Goal: Contribute content: Add original content to the website for others to see

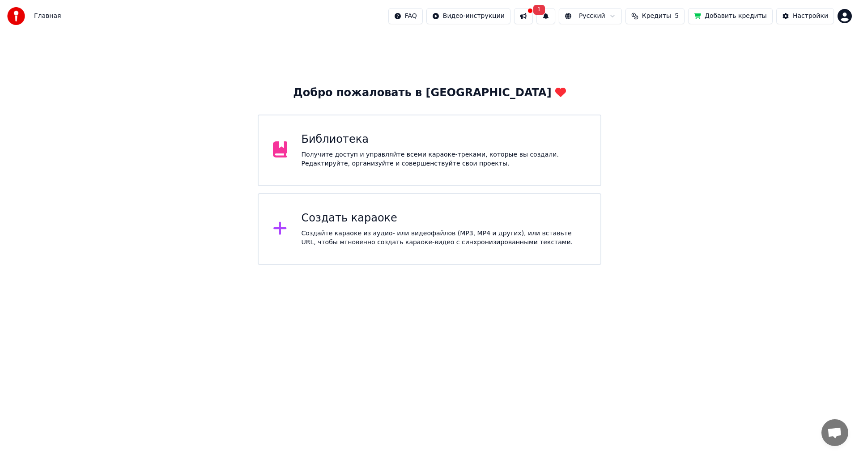
click at [392, 222] on div "Создать караоке" at bounding box center [444, 218] width 285 height 14
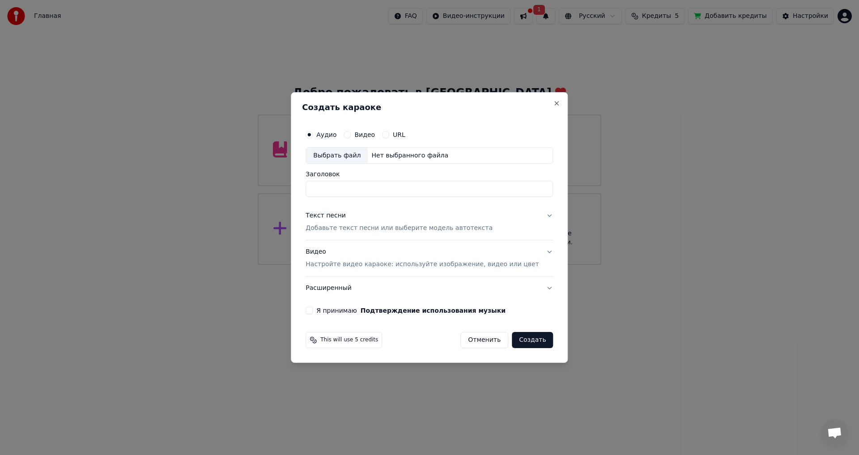
click at [414, 158] on div "Нет выбранного файла" at bounding box center [410, 155] width 84 height 9
type input "**********"
click at [337, 217] on div "Текст песни" at bounding box center [326, 216] width 40 height 9
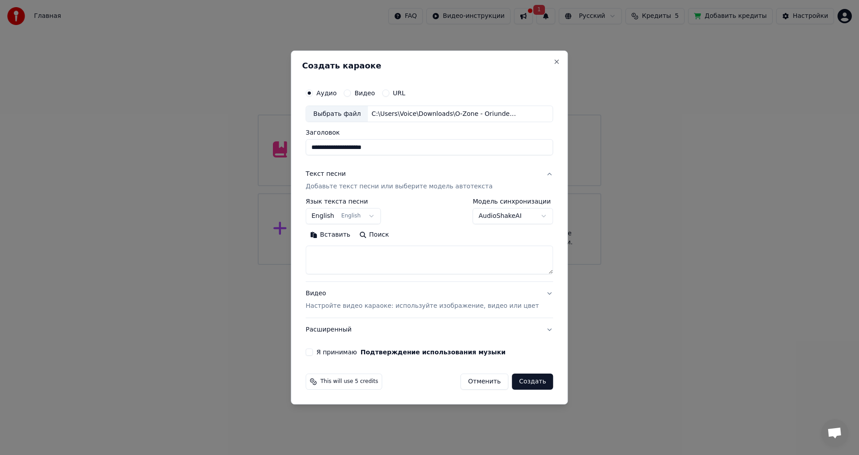
click at [336, 242] on button "Вставить" at bounding box center [330, 235] width 49 height 14
type textarea "**********"
click at [379, 215] on button "English English" at bounding box center [343, 217] width 75 height 16
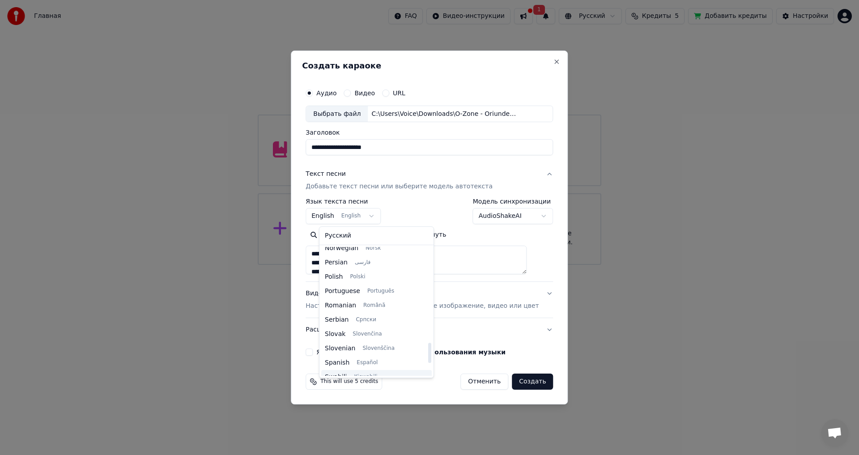
scroll to position [609, 0]
select select "**"
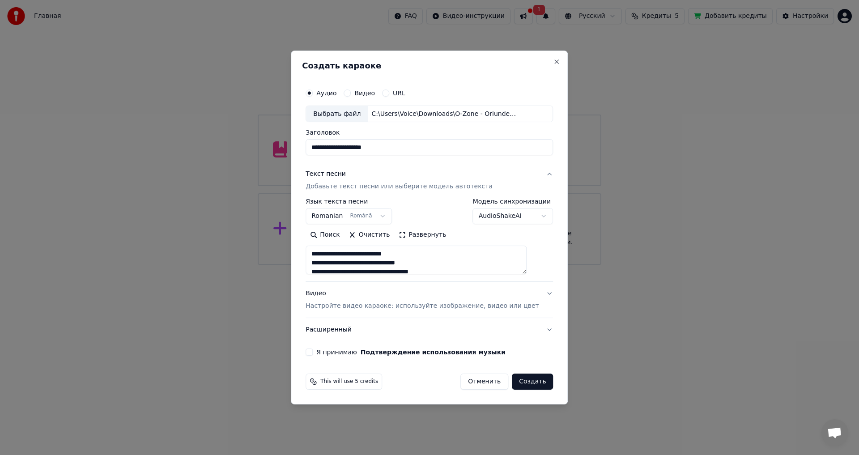
click at [313, 353] on button "Я принимаю Подтверждение использования музыки" at bounding box center [309, 352] width 7 height 7
click at [526, 379] on button "Создать" at bounding box center [532, 382] width 41 height 16
type textarea "**********"
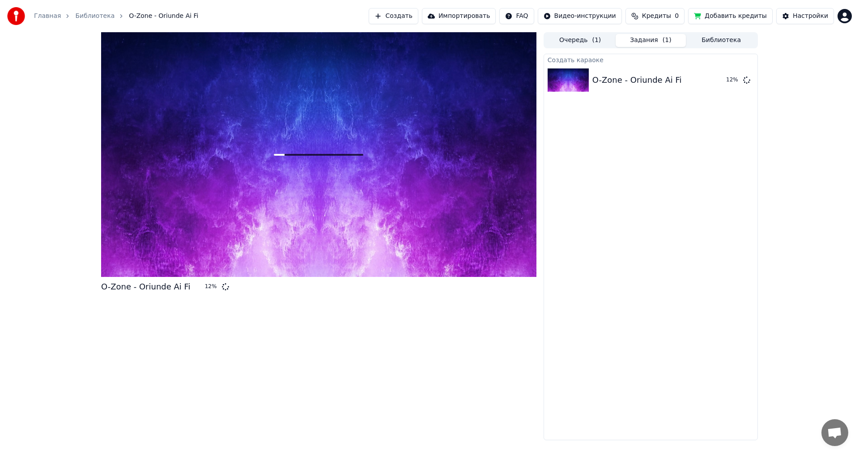
click at [296, 389] on div "O-Zone - Oriunde Ai Fi 12 %" at bounding box center [319, 236] width 436 height 408
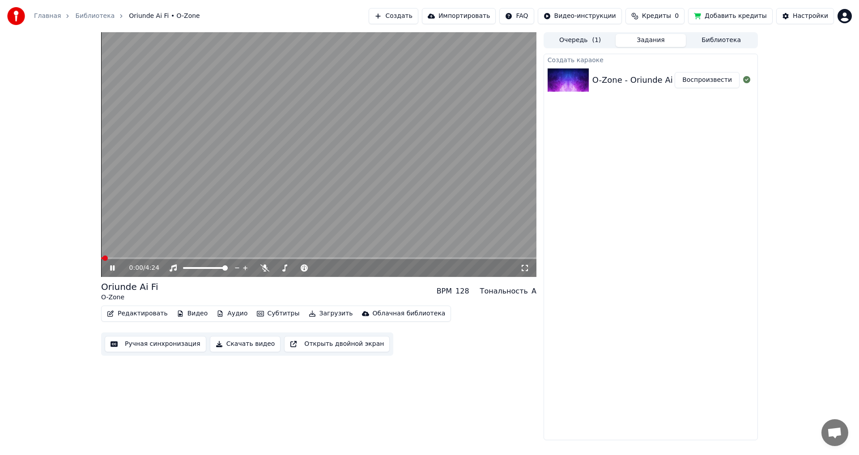
click at [111, 267] on icon at bounding box center [112, 267] width 4 height 5
click at [320, 271] on span at bounding box center [316, 267] width 5 height 5
click at [312, 313] on button "Загрузить" at bounding box center [330, 314] width 51 height 13
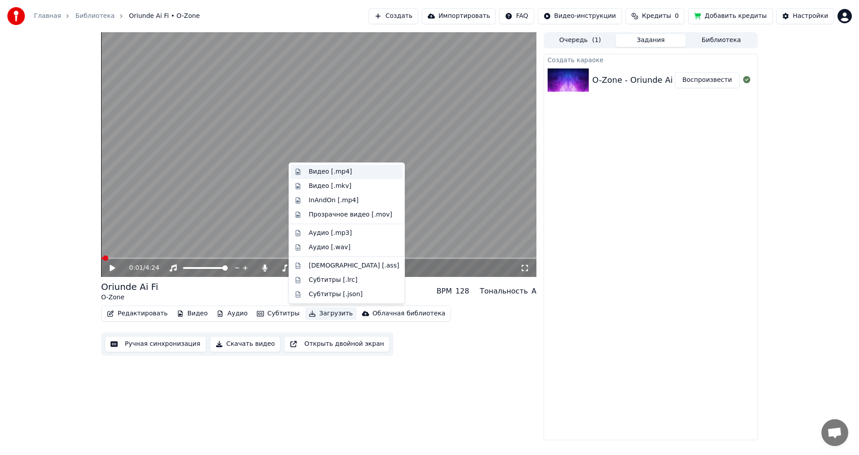
click at [341, 174] on div "Видео [.mp4]" at bounding box center [330, 171] width 43 height 9
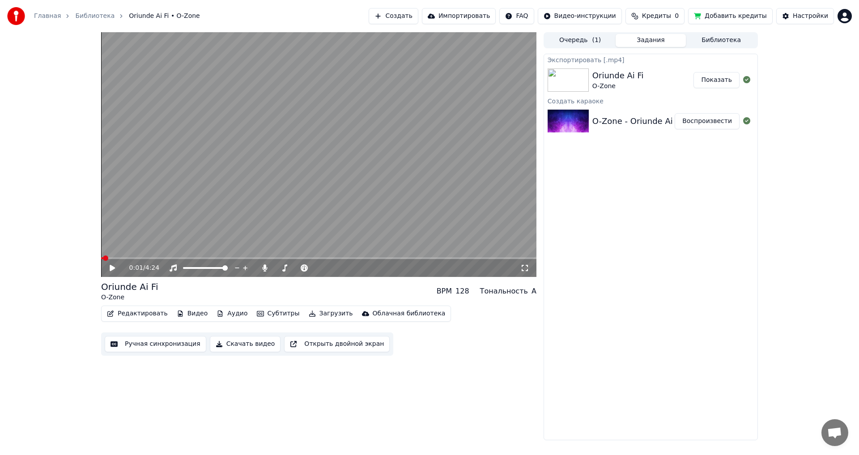
click at [706, 76] on button "Показать" at bounding box center [717, 80] width 46 height 16
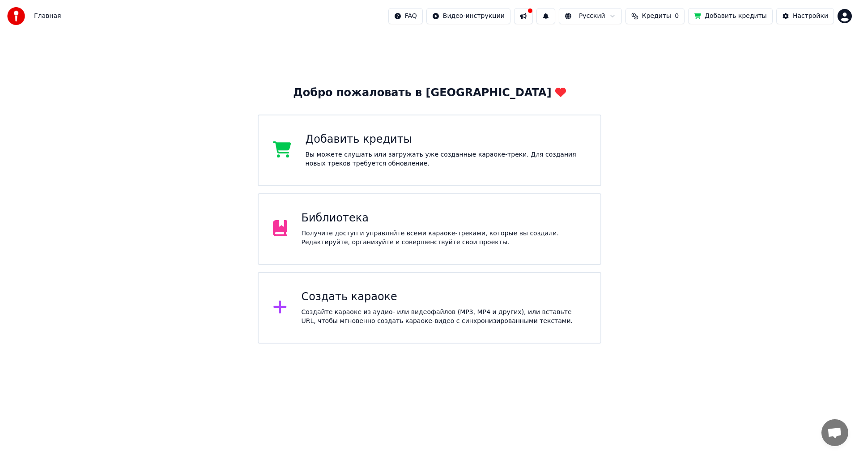
click at [375, 222] on div "Библиотека" at bounding box center [444, 218] width 285 height 14
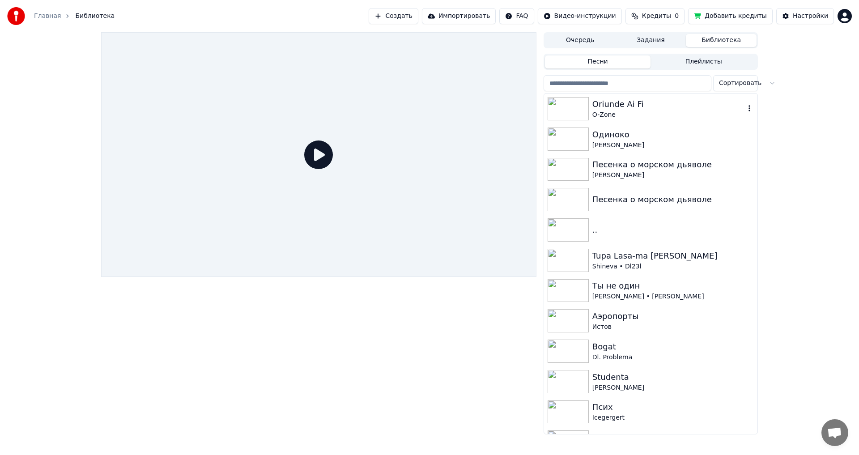
click at [646, 109] on div "Oriunde Ai Fi" at bounding box center [669, 104] width 153 height 13
click at [645, 109] on div "Oriunde Ai Fi" at bounding box center [669, 104] width 153 height 13
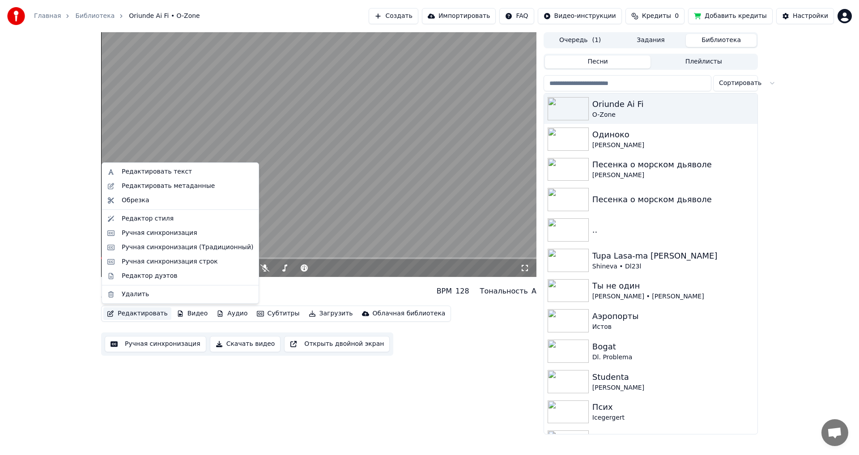
click at [159, 308] on button "Редактировать" at bounding box center [137, 314] width 68 height 13
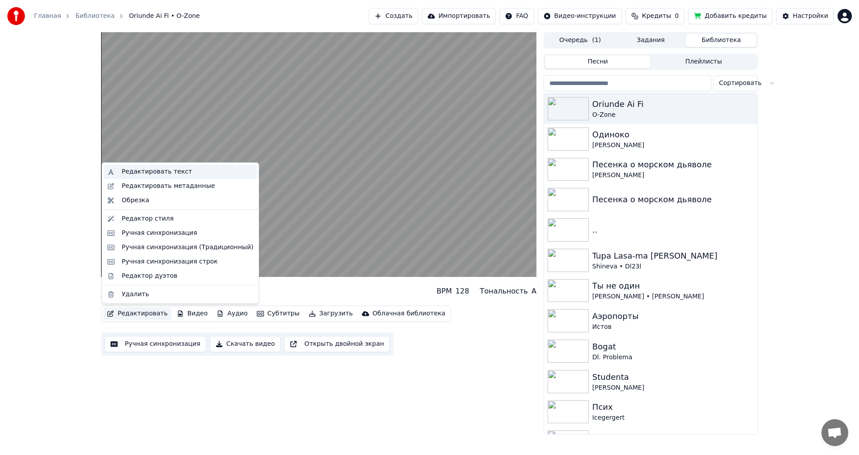
click at [171, 168] on div "Редактировать текст" at bounding box center [157, 171] width 70 height 9
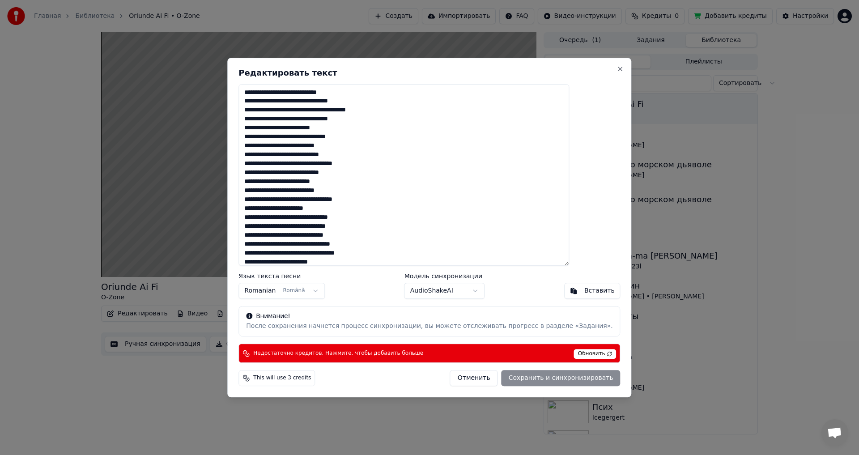
click at [344, 210] on textarea at bounding box center [404, 175] width 331 height 182
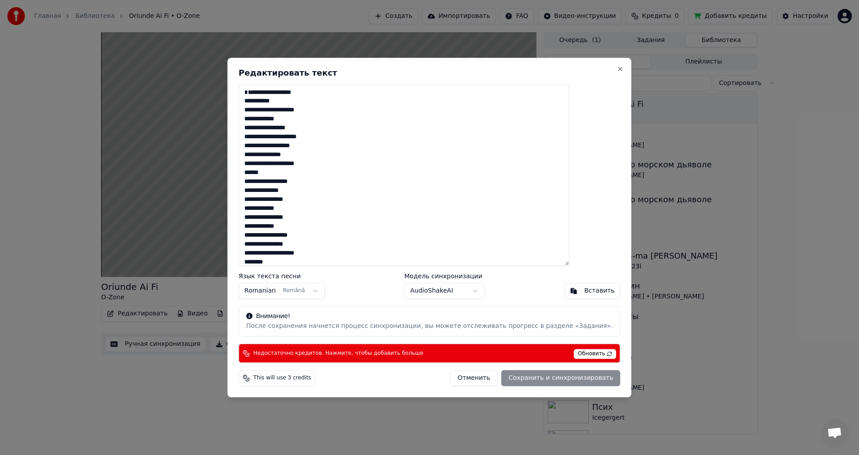
scroll to position [654, 0]
click at [574, 352] on span "Обновить" at bounding box center [595, 354] width 43 height 10
click at [583, 352] on span "Обновить" at bounding box center [595, 354] width 43 height 10
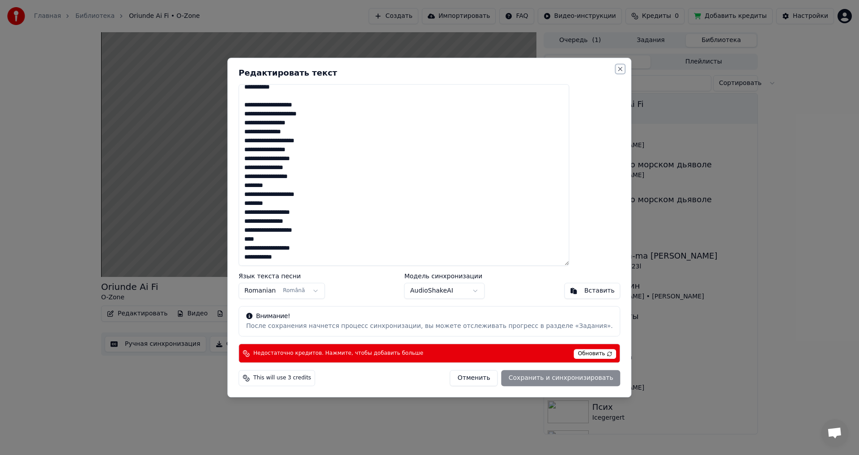
click at [617, 69] on button "Close" at bounding box center [620, 68] width 7 height 7
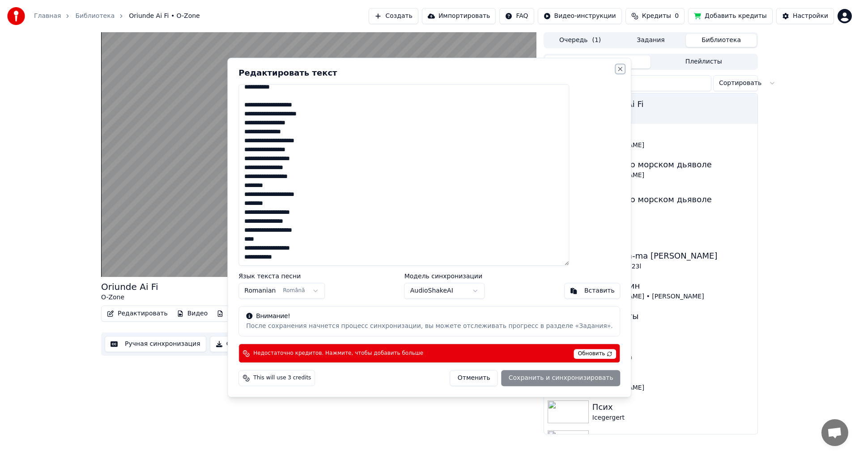
type textarea "**********"
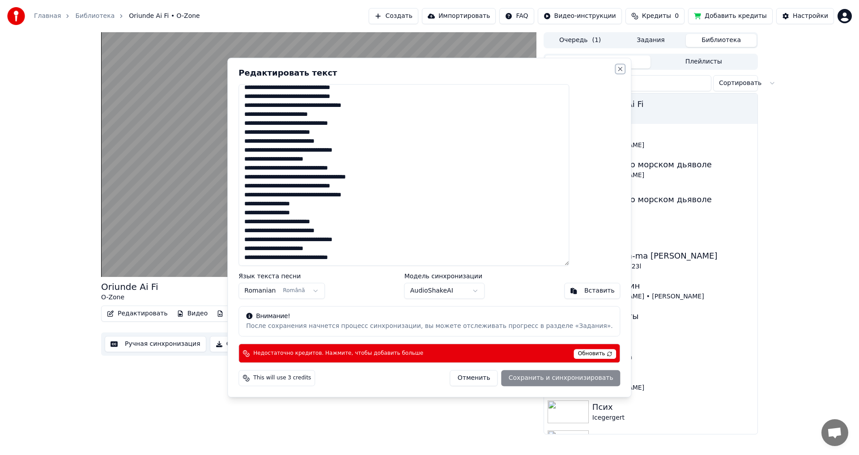
scroll to position [210, 0]
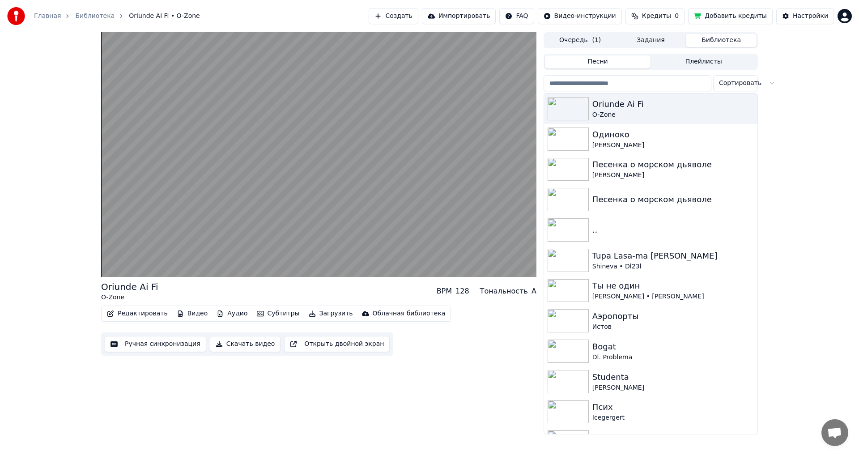
click at [737, 18] on button "Добавить кредиты" at bounding box center [730, 16] width 85 height 16
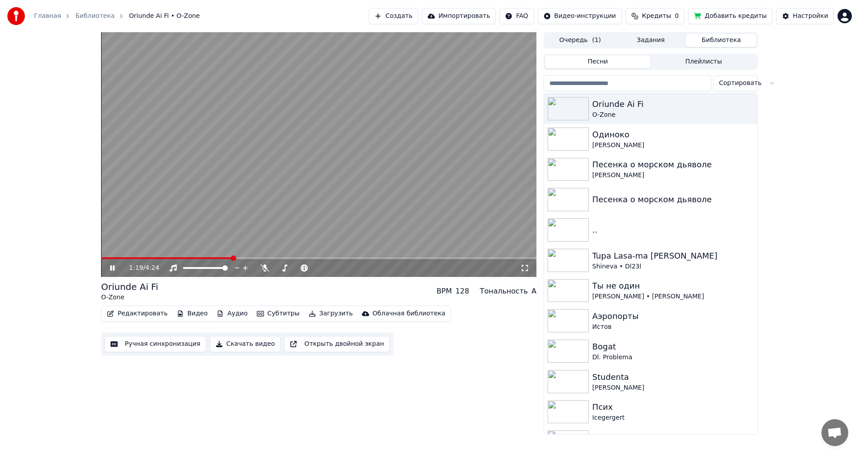
click at [671, 17] on span "Кредиты" at bounding box center [656, 16] width 29 height 9
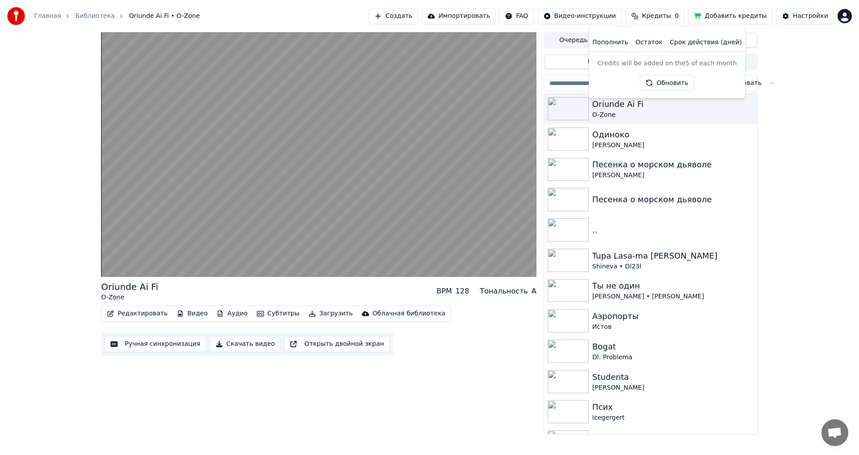
click at [670, 84] on button "Обновить" at bounding box center [667, 83] width 54 height 16
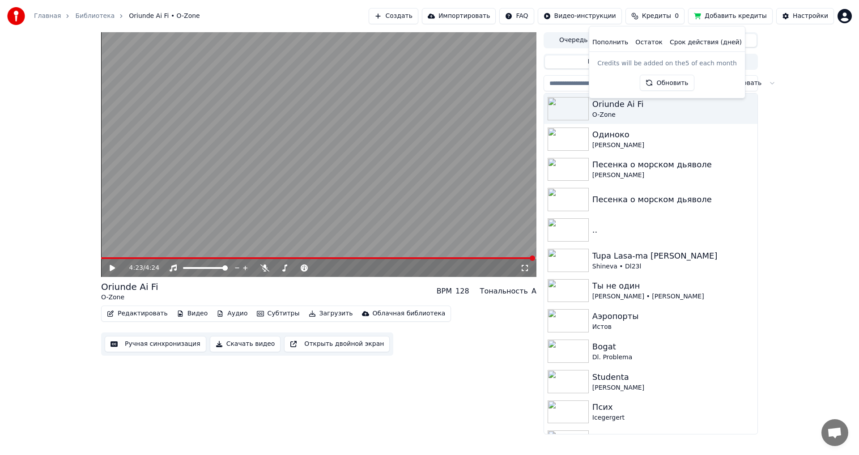
click at [676, 86] on button "Обновить" at bounding box center [667, 83] width 54 height 16
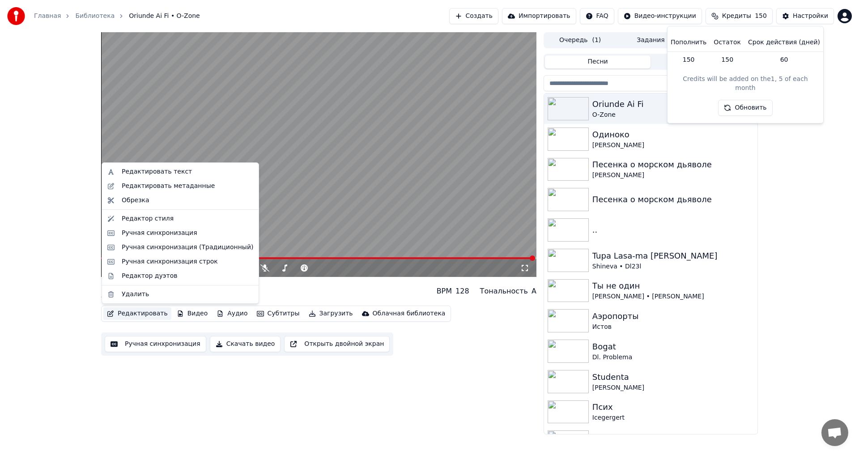
click at [151, 314] on button "Редактировать" at bounding box center [137, 314] width 68 height 13
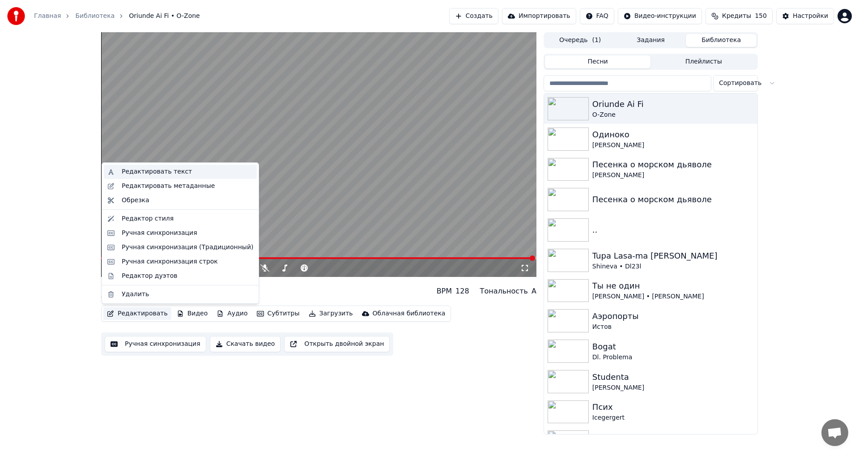
click at [183, 169] on div "Редактировать текст" at bounding box center [188, 171] width 132 height 9
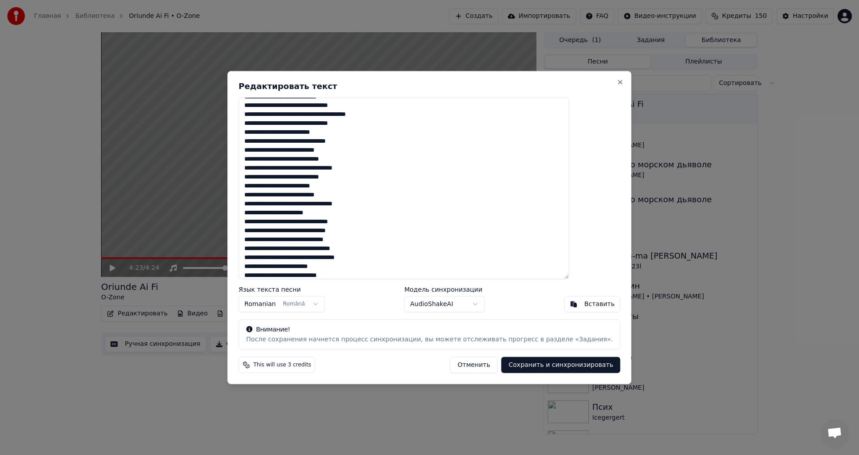
scroll to position [0, 0]
click at [324, 249] on textarea at bounding box center [404, 188] width 331 height 182
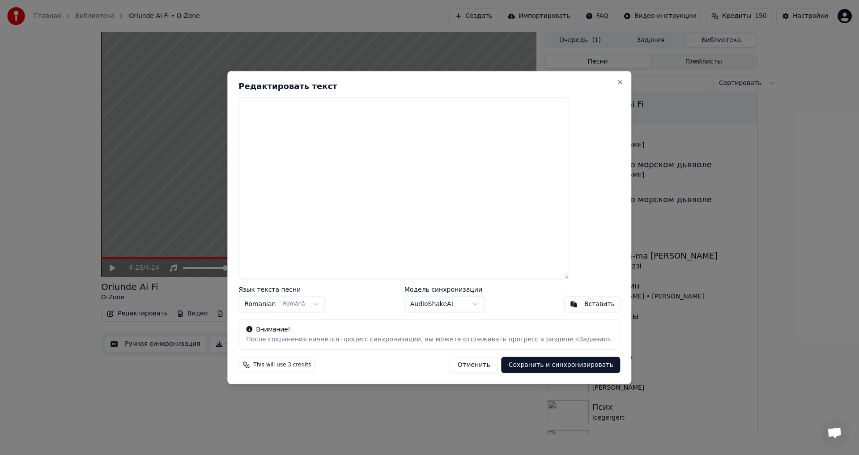
paste textarea "**********"
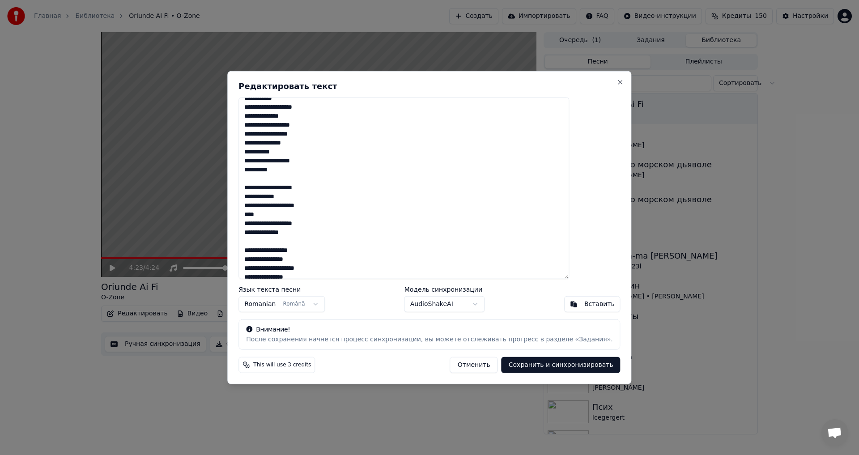
scroll to position [323, 0]
click at [288, 221] on textarea at bounding box center [404, 188] width 331 height 182
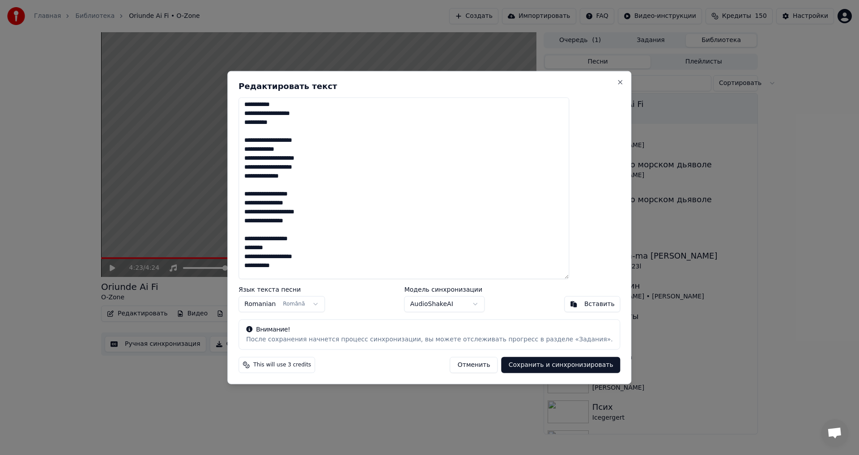
scroll to position [413, 0]
drag, startPoint x: 312, startPoint y: 234, endPoint x: 267, endPoint y: 201, distance: 55.5
click at [267, 201] on textarea at bounding box center [404, 188] width 331 height 182
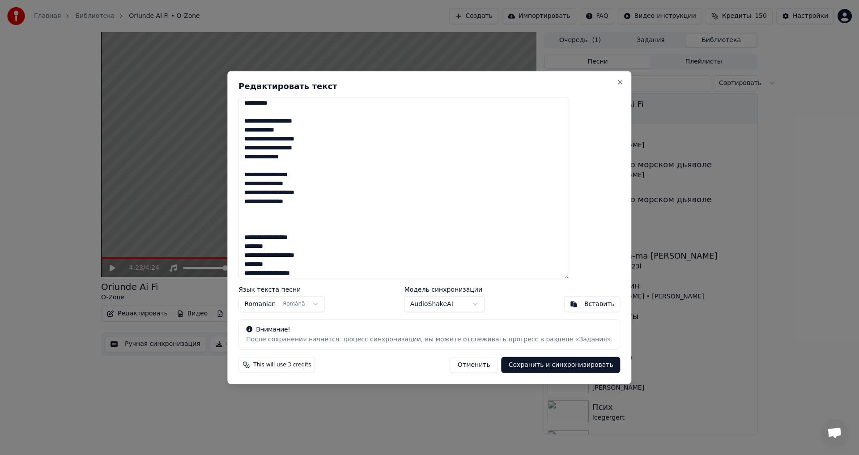
scroll to position [378, 0]
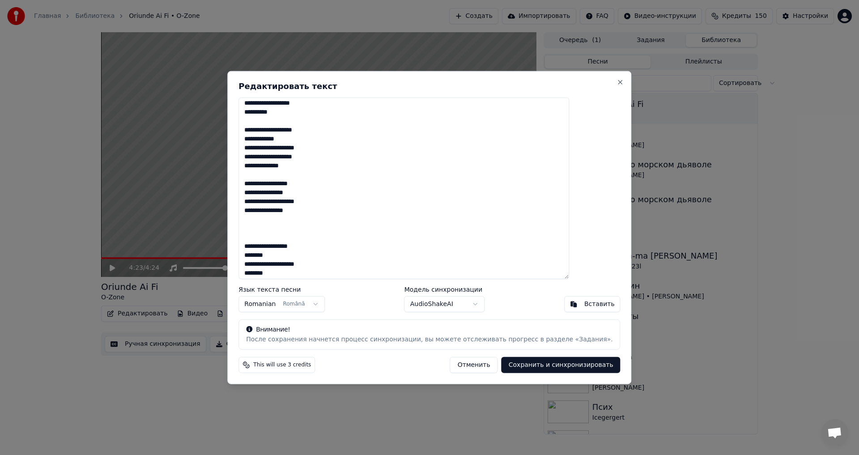
drag, startPoint x: 335, startPoint y: 157, endPoint x: 256, endPoint y: 159, distance: 79.2
click at [256, 159] on div "Редактировать текст Язык текста песни Romanian Română Модель синхронизации Audi…" at bounding box center [429, 228] width 404 height 314
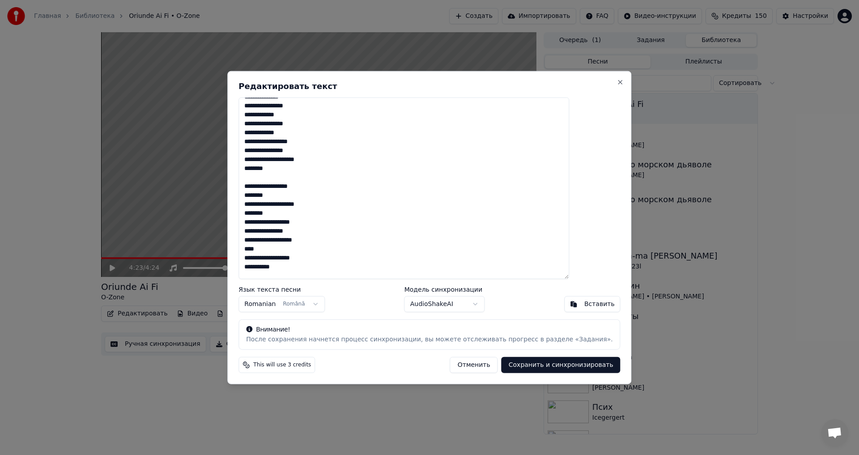
scroll to position [109, 0]
drag, startPoint x: 276, startPoint y: 245, endPoint x: 267, endPoint y: 245, distance: 9.0
click at [267, 245] on textarea at bounding box center [404, 188] width 331 height 182
click at [280, 187] on textarea at bounding box center [404, 188] width 331 height 182
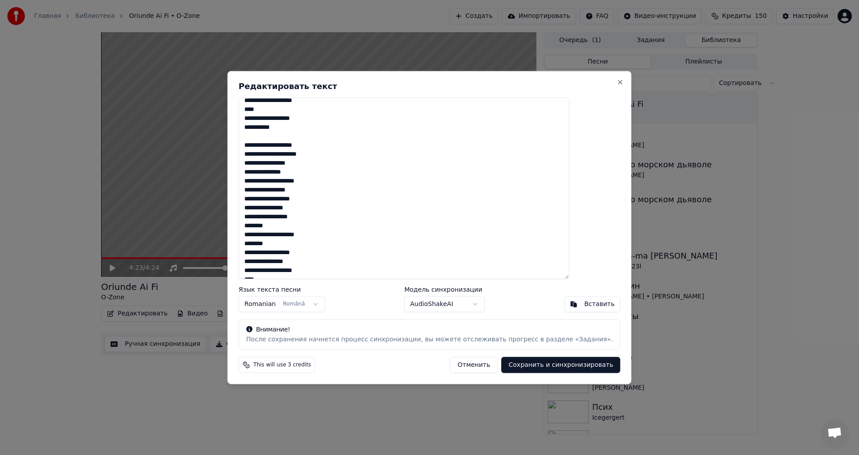
click at [295, 149] on textarea at bounding box center [404, 188] width 331 height 182
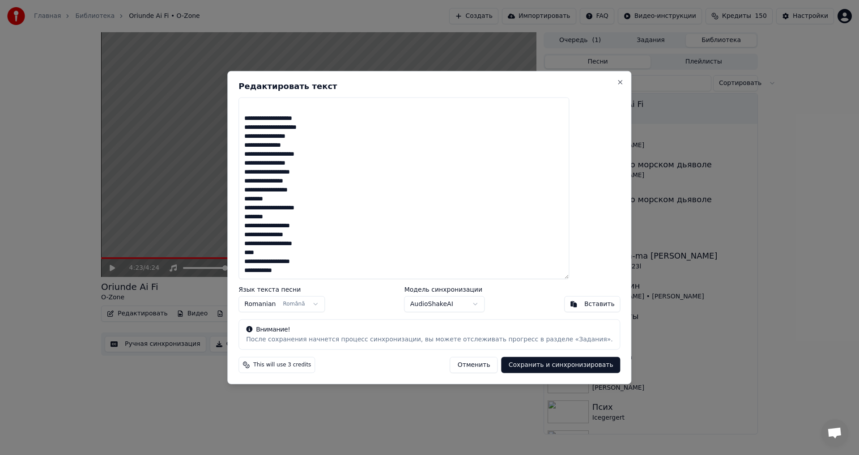
scroll to position [551, 0]
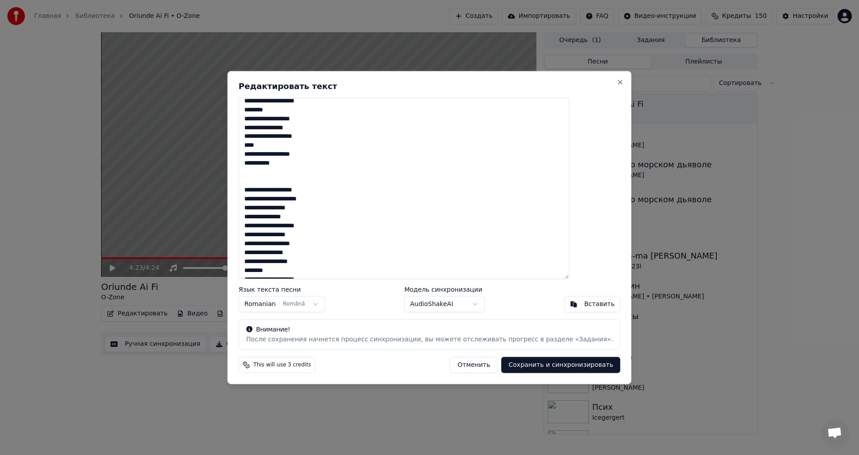
click at [273, 184] on textarea at bounding box center [404, 188] width 331 height 182
paste textarea "**"
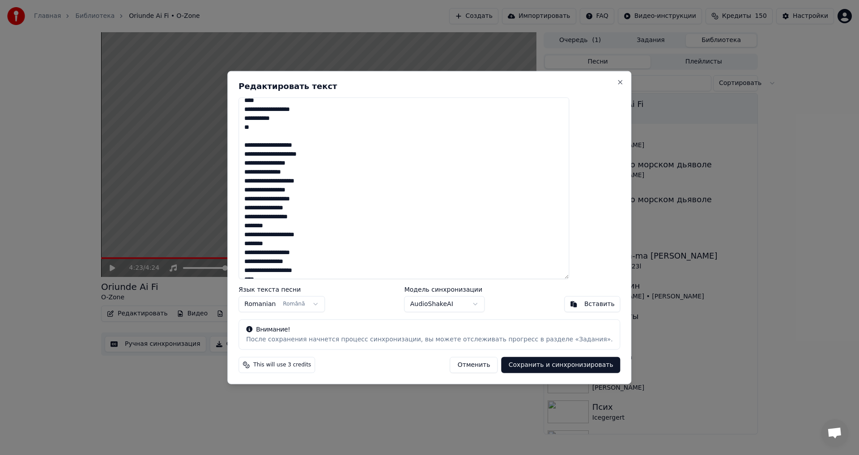
drag, startPoint x: 304, startPoint y: 261, endPoint x: 312, endPoint y: 261, distance: 8.5
click at [312, 261] on textarea at bounding box center [404, 188] width 331 height 182
drag, startPoint x: 301, startPoint y: 261, endPoint x: 276, endPoint y: 228, distance: 40.6
click at [276, 228] on textarea at bounding box center [404, 188] width 331 height 182
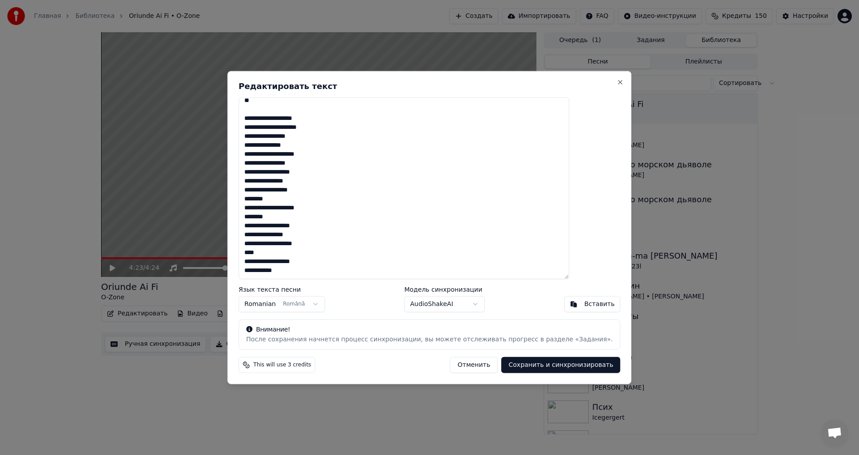
scroll to position [595, 0]
click at [311, 137] on textarea at bounding box center [404, 188] width 331 height 182
paste textarea "**********"
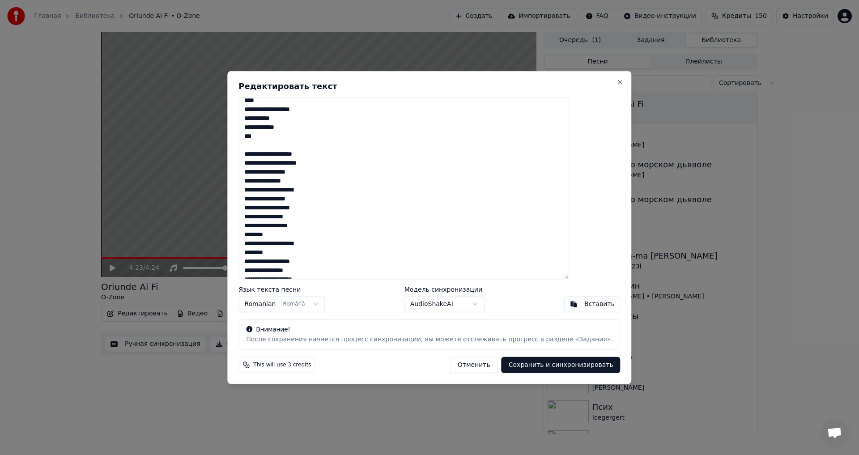
drag, startPoint x: 315, startPoint y: 236, endPoint x: 324, endPoint y: 242, distance: 10.8
click at [324, 242] on textarea at bounding box center [404, 188] width 331 height 182
click at [290, 151] on textarea at bounding box center [404, 188] width 331 height 182
paste textarea "** ********"
click at [288, 148] on textarea at bounding box center [404, 188] width 331 height 182
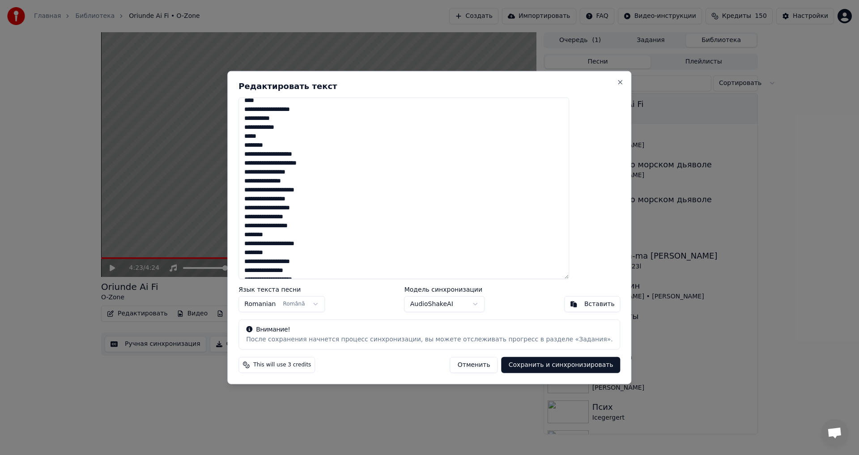
click at [291, 145] on textarea at bounding box center [404, 188] width 331 height 182
click at [270, 156] on textarea at bounding box center [404, 188] width 331 height 182
click at [269, 137] on textarea at bounding box center [404, 188] width 331 height 182
click at [328, 155] on textarea at bounding box center [404, 188] width 331 height 182
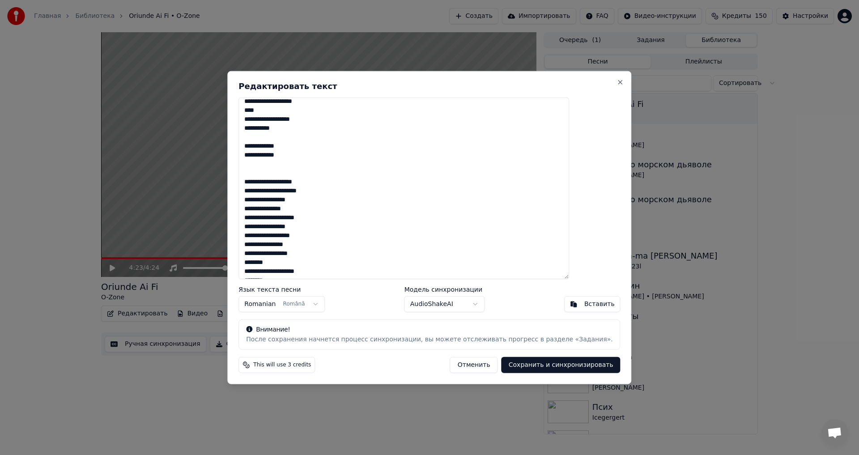
scroll to position [588, 0]
drag, startPoint x: 288, startPoint y: 224, endPoint x: 268, endPoint y: 224, distance: 20.1
click at [268, 224] on textarea at bounding box center [404, 188] width 331 height 182
click at [280, 172] on textarea at bounding box center [404, 188] width 331 height 182
paste textarea "*******"
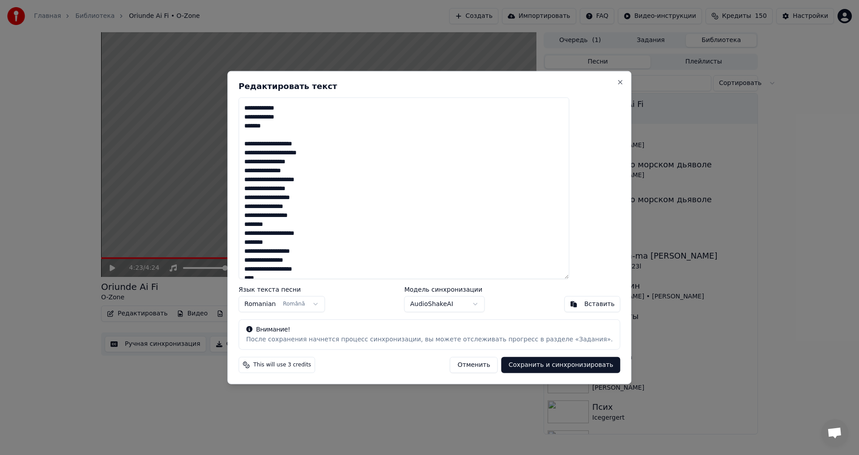
scroll to position [641, 0]
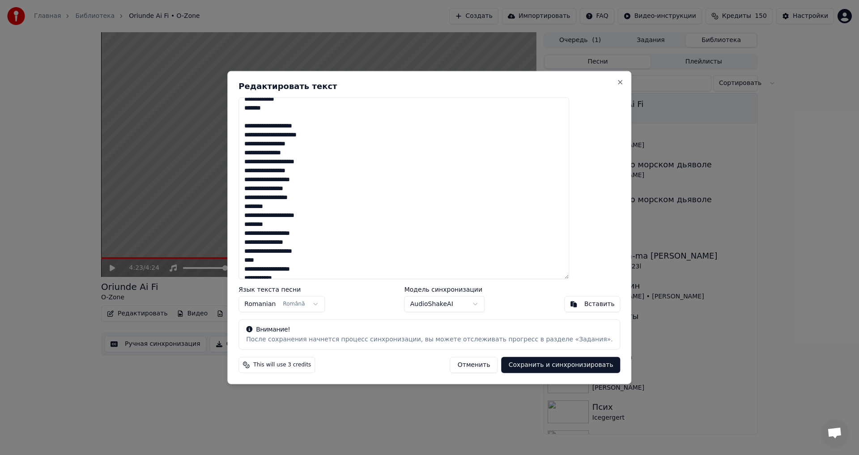
drag, startPoint x: 289, startPoint y: 268, endPoint x: 249, endPoint y: 266, distance: 39.9
click at [249, 266] on body "Главная Библиотека Oriunde Ai Fi • O-Zone Создать Импортировать FAQ Видео-инстр…" at bounding box center [429, 227] width 859 height 455
click at [265, 263] on textarea at bounding box center [404, 188] width 331 height 182
click at [286, 272] on textarea at bounding box center [404, 188] width 331 height 182
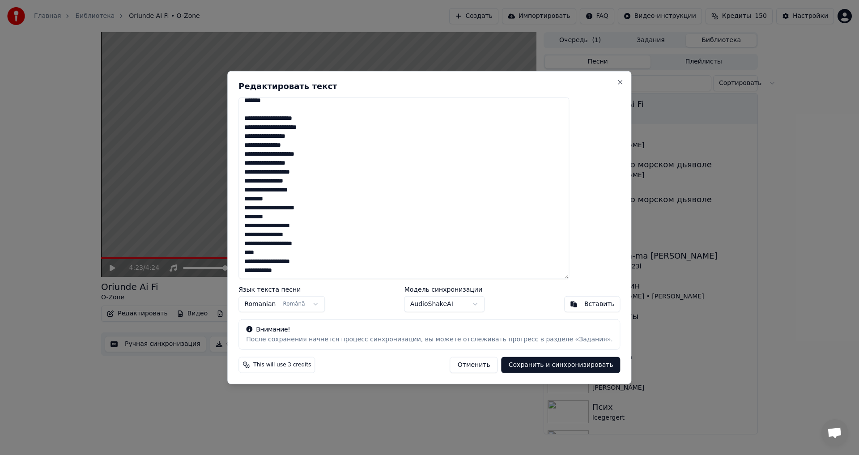
drag, startPoint x: 286, startPoint y: 272, endPoint x: 252, endPoint y: 260, distance: 35.3
click at [250, 262] on body "Главная Библиотека Oriunde Ai Fi • O-Zone Создать Импортировать FAQ Видео-инстр…" at bounding box center [429, 227] width 859 height 455
click at [285, 245] on textarea at bounding box center [404, 188] width 331 height 182
drag, startPoint x: 286, startPoint y: 245, endPoint x: 258, endPoint y: 243, distance: 28.3
click at [258, 243] on div "Редактировать текст Язык текста песни Romanian Română Модель синхронизации Audi…" at bounding box center [429, 228] width 404 height 314
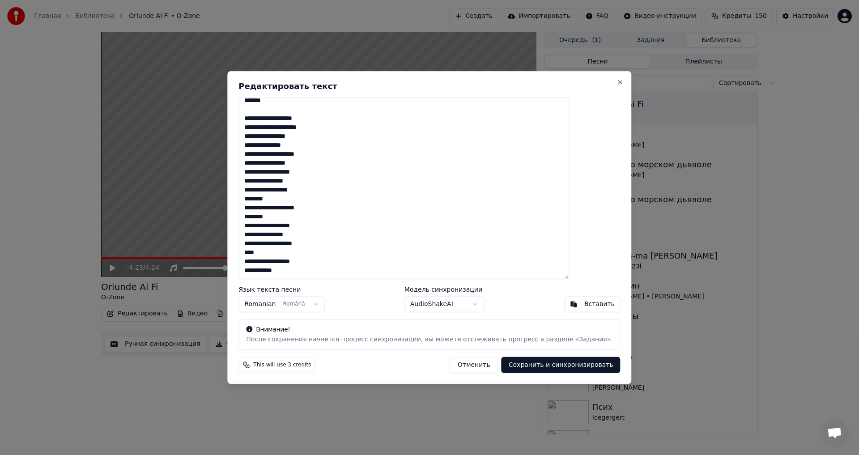
scroll to position [509, 0]
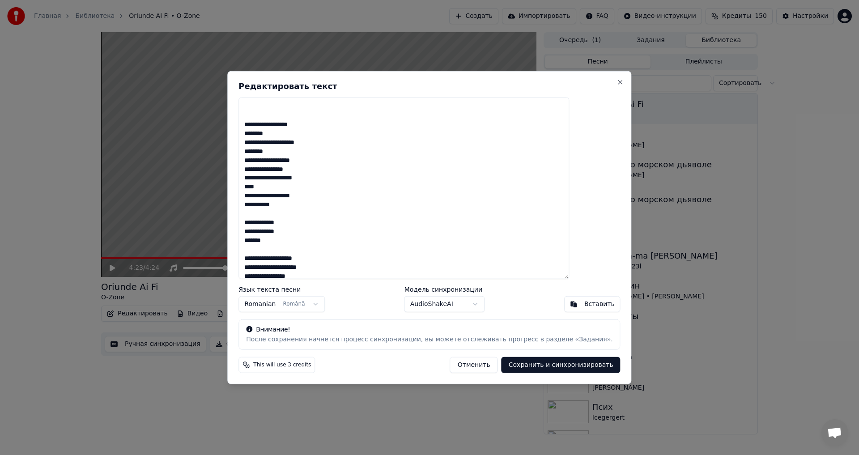
click at [306, 252] on textarea at bounding box center [404, 188] width 331 height 182
paste textarea "****"
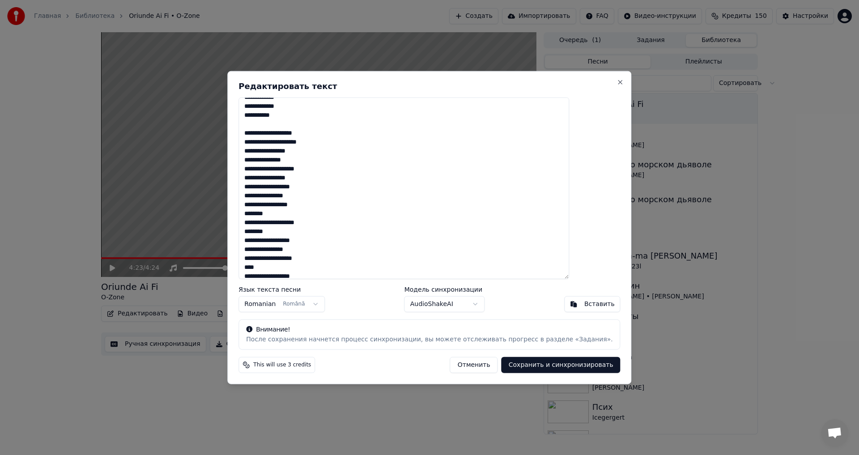
scroll to position [652, 0]
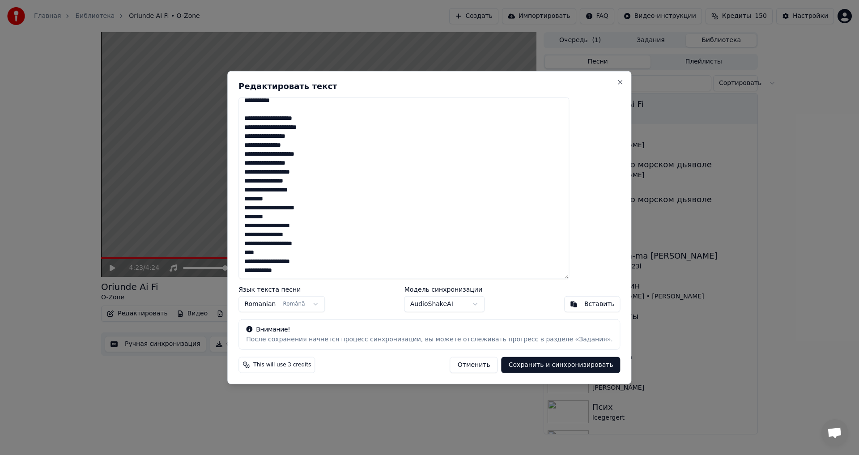
drag, startPoint x: 306, startPoint y: 265, endPoint x: 312, endPoint y: 267, distance: 6.4
click at [312, 267] on textarea at bounding box center [404, 188] width 331 height 182
drag, startPoint x: 304, startPoint y: 268, endPoint x: 344, endPoint y: 269, distance: 39.8
click at [344, 269] on textarea at bounding box center [404, 188] width 331 height 182
click at [278, 115] on textarea at bounding box center [404, 188] width 331 height 182
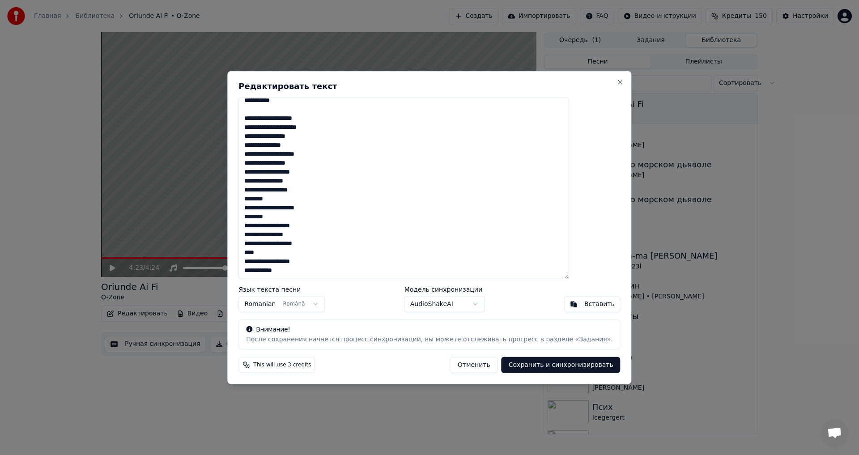
paste textarea "*********"
click at [274, 115] on textarea at bounding box center [404, 188] width 331 height 182
click at [340, 115] on textarea at bounding box center [404, 188] width 331 height 182
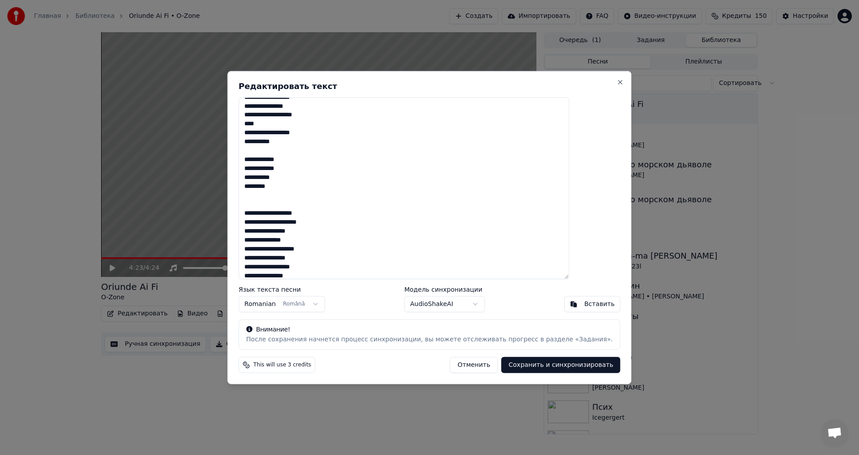
scroll to position [577, 0]
type textarea "**********"
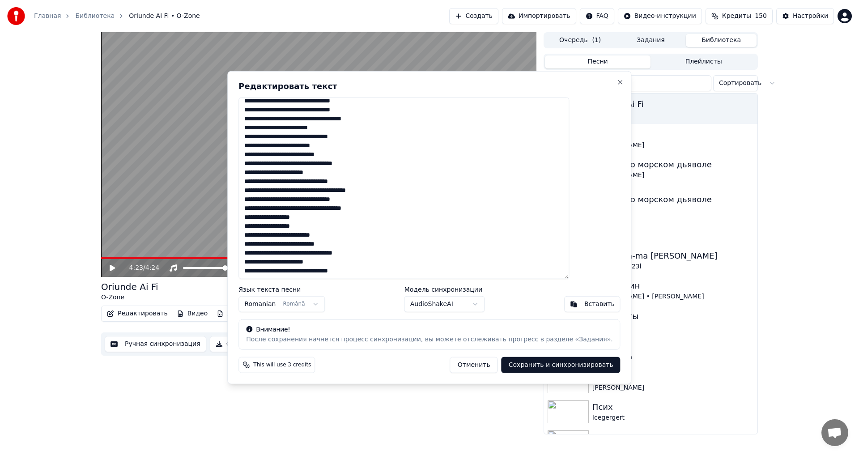
scroll to position [210, 0]
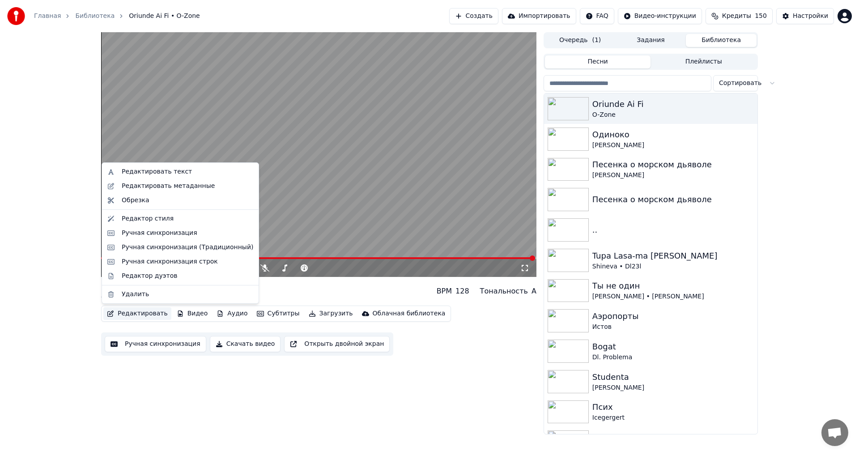
click at [154, 311] on button "Редактировать" at bounding box center [137, 314] width 68 height 13
click at [175, 168] on div "Редактировать текст" at bounding box center [157, 171] width 70 height 9
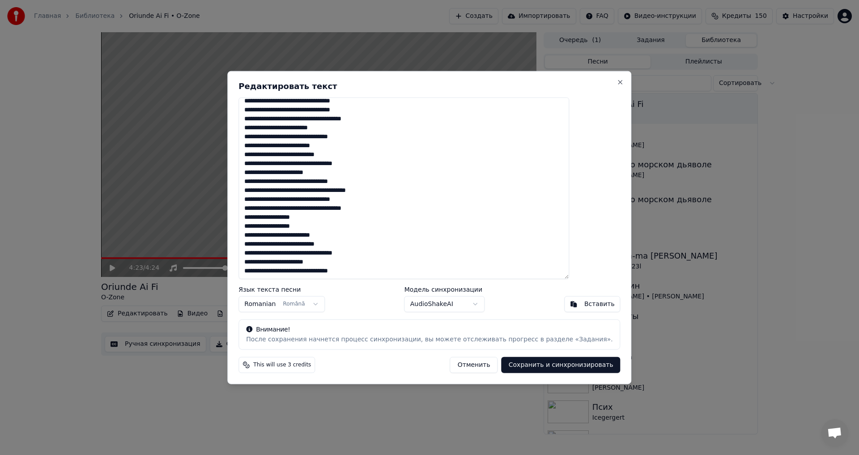
click at [321, 263] on textarea at bounding box center [404, 188] width 331 height 182
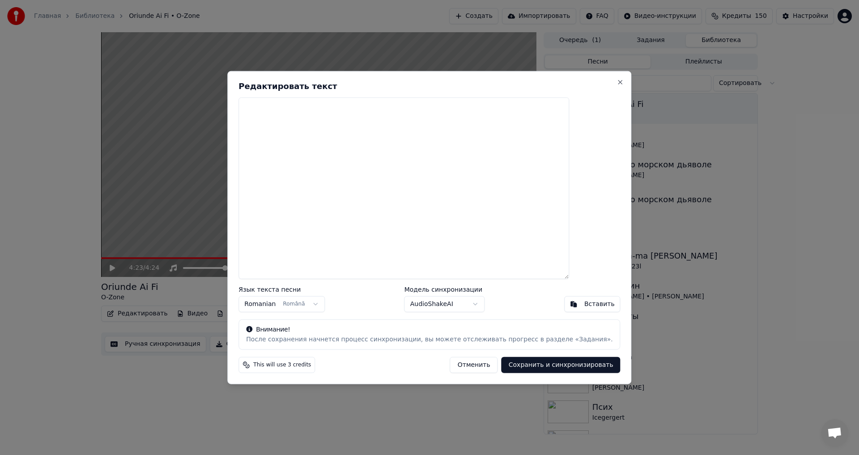
scroll to position [0, 0]
paste textarea "**********"
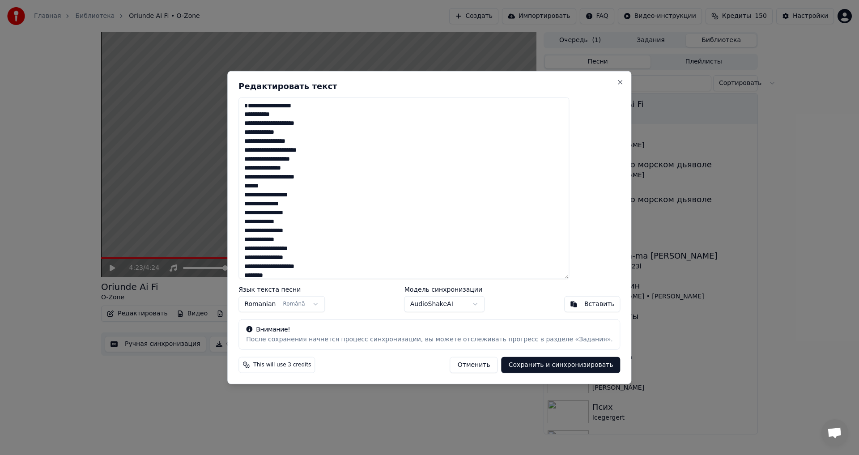
scroll to position [717, 0]
click at [512, 367] on button "Сохранить и синхронизировать" at bounding box center [561, 365] width 119 height 16
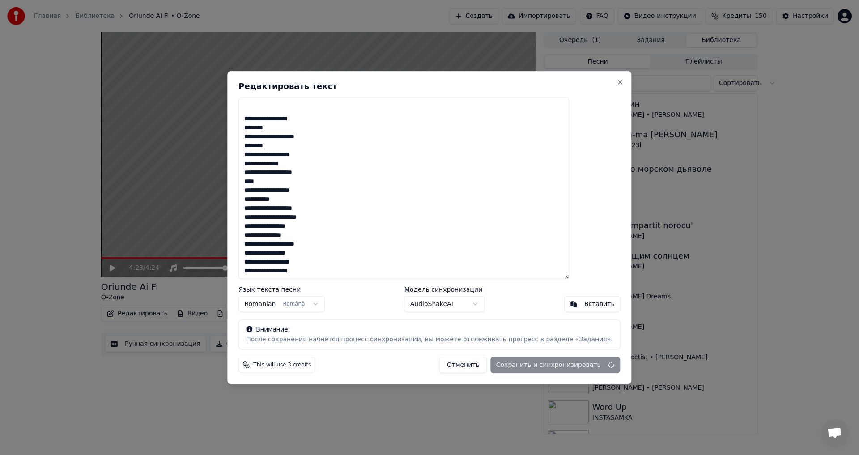
type textarea "**********"
